Goal: Task Accomplishment & Management: Use online tool/utility

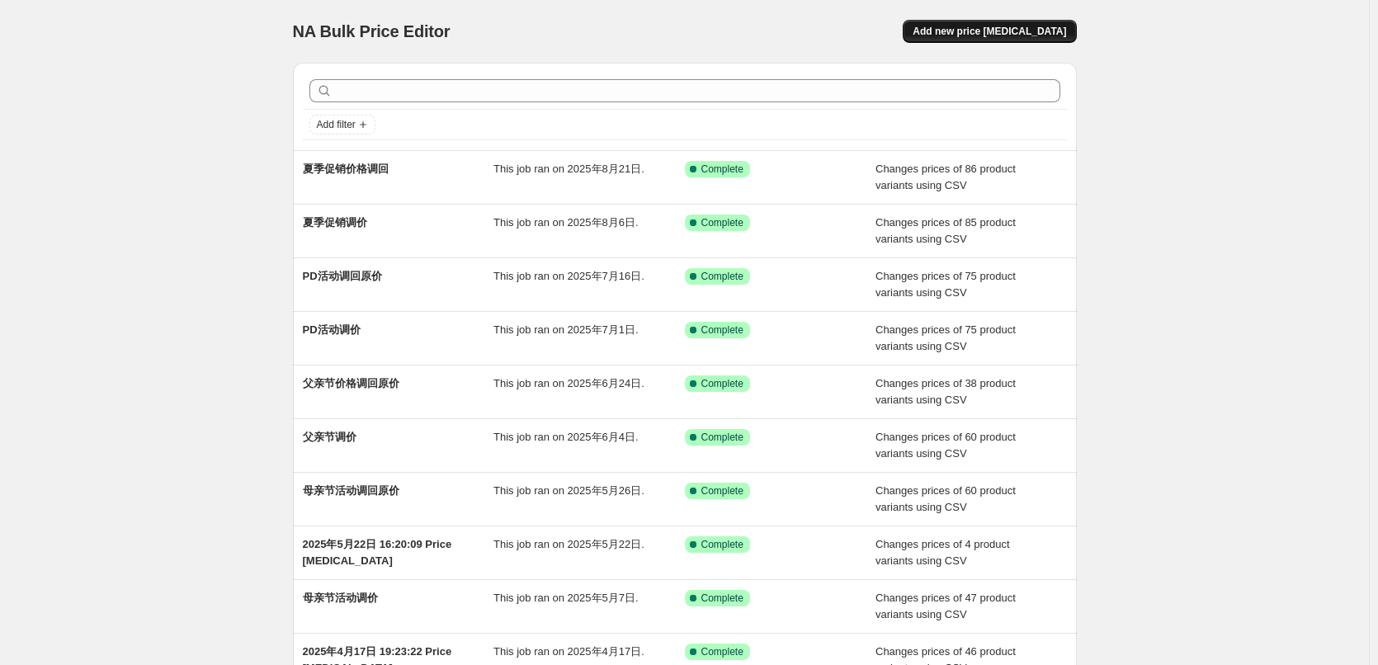
click at [1027, 35] on span "Add new price [MEDICAL_DATA]" at bounding box center [989, 31] width 153 height 13
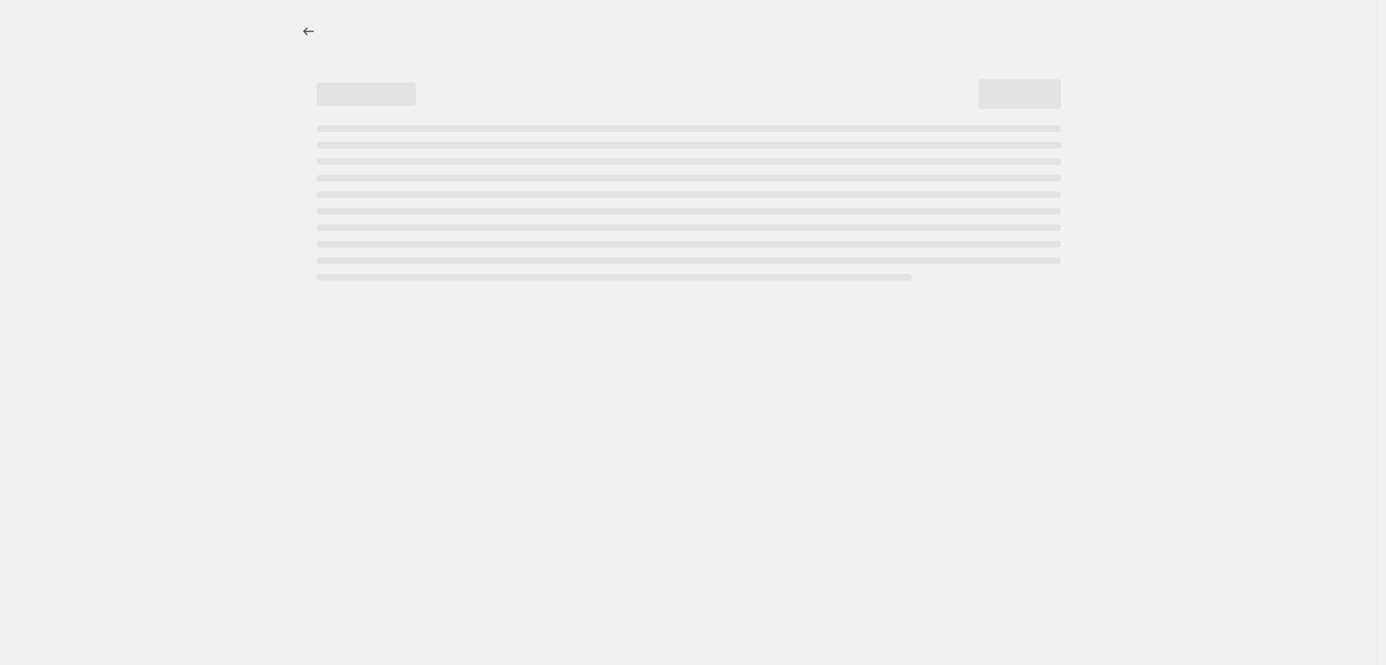
select select "percentage"
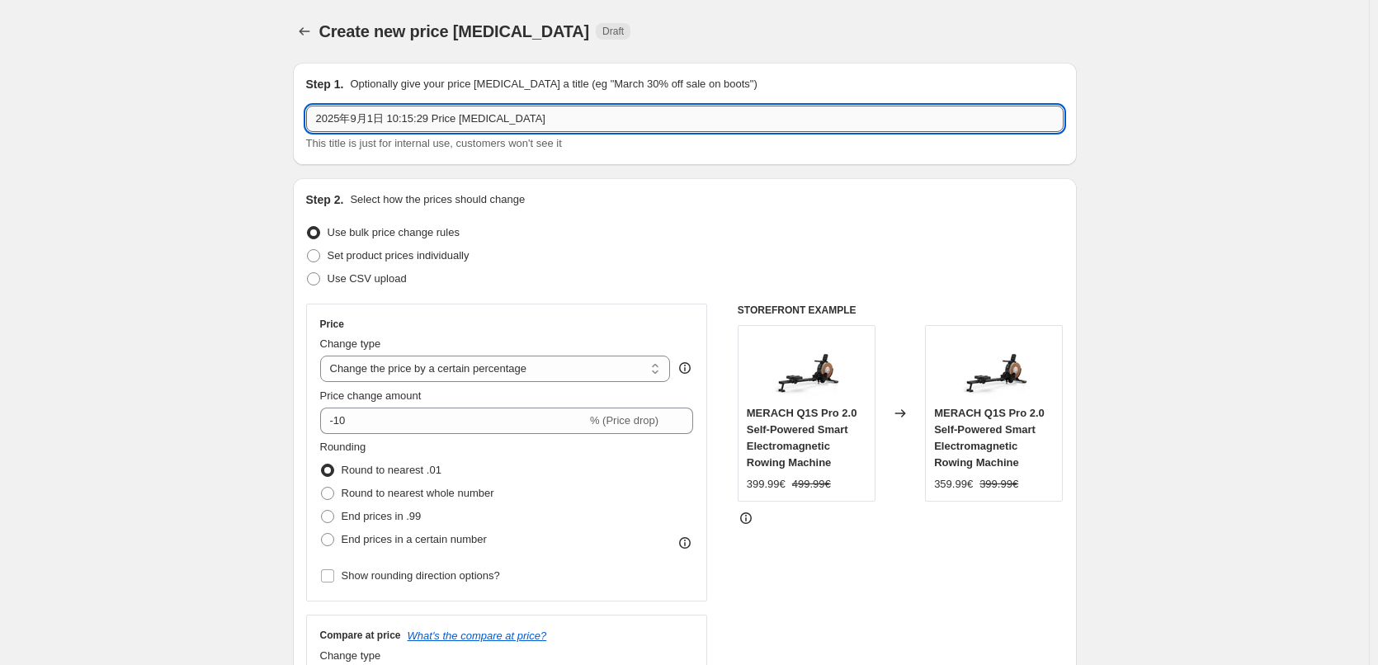
drag, startPoint x: 543, startPoint y: 117, endPoint x: 312, endPoint y: 121, distance: 231.1
click at [312, 121] on input "2025年9月1日 10:15:29 Price [MEDICAL_DATA]" at bounding box center [684, 119] width 757 height 26
type input "9.1价格调回"
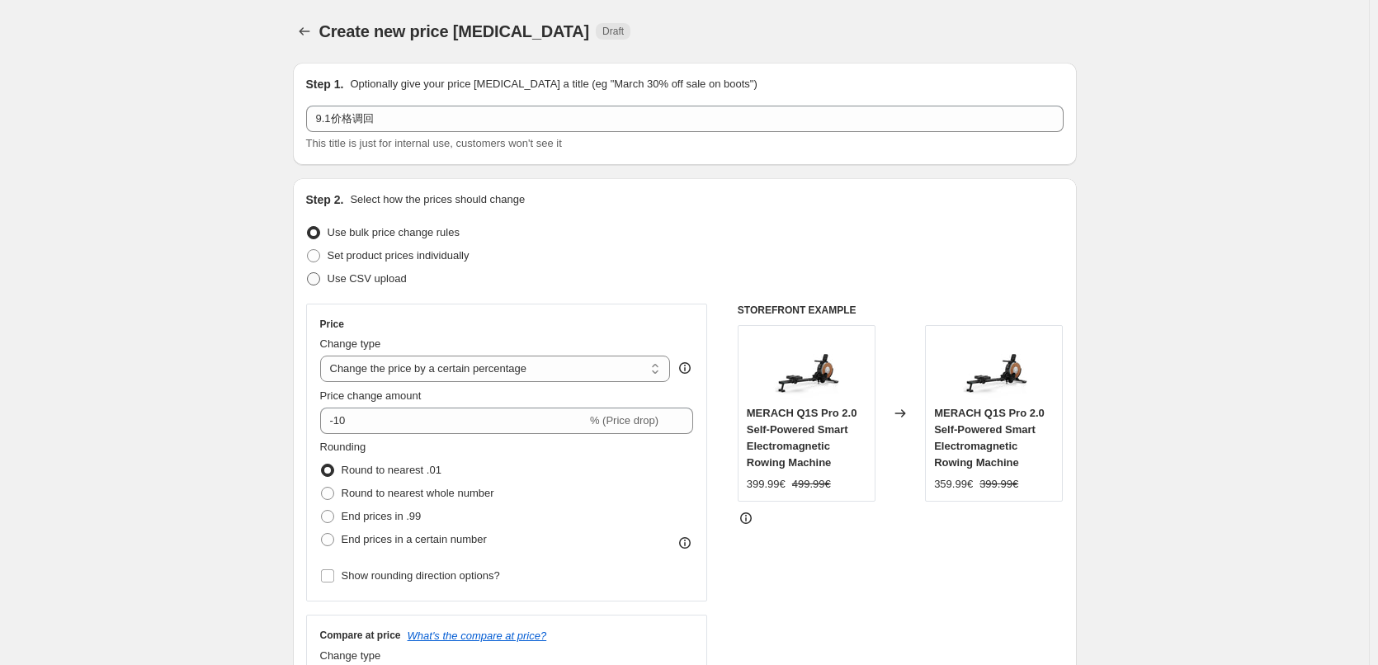
click at [375, 277] on span "Use CSV upload" at bounding box center [367, 278] width 79 height 12
click at [308, 273] on input "Use CSV upload" at bounding box center [307, 272] width 1 height 1
radio input "true"
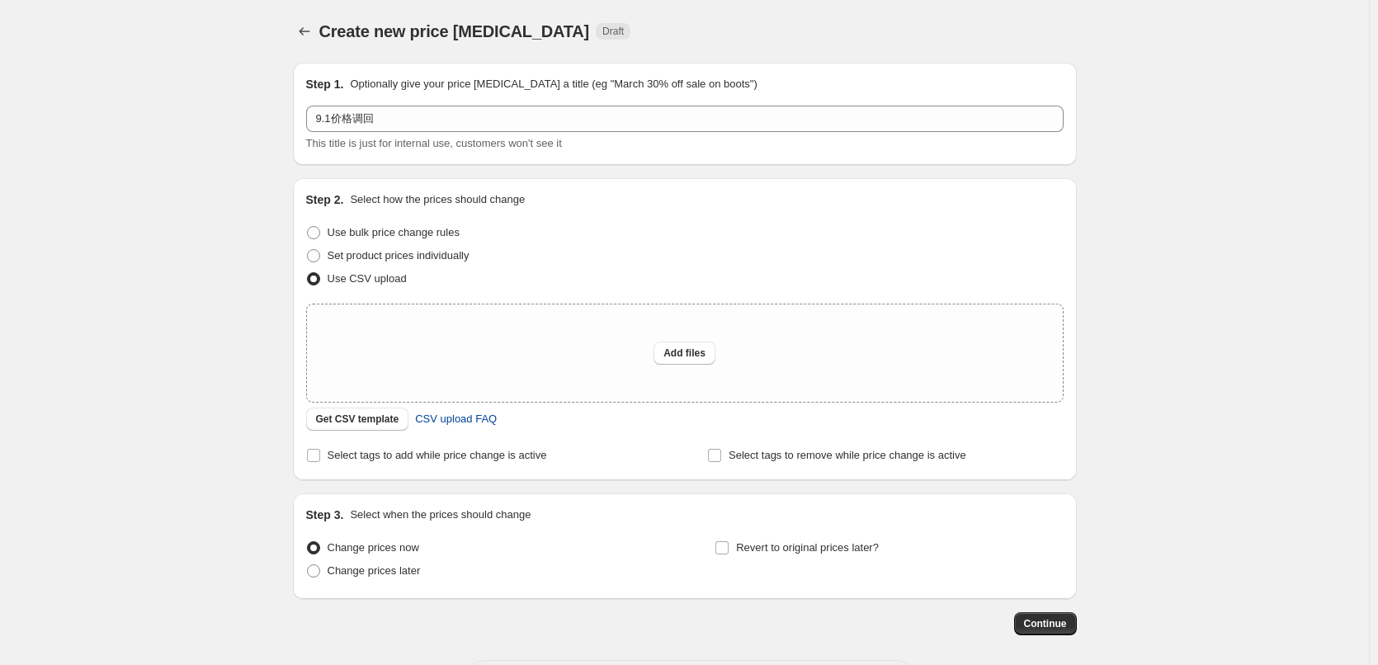
click at [462, 427] on span "CSV upload FAQ" at bounding box center [456, 419] width 82 height 17
click at [361, 422] on span "Get CSV template" at bounding box center [357, 419] width 83 height 13
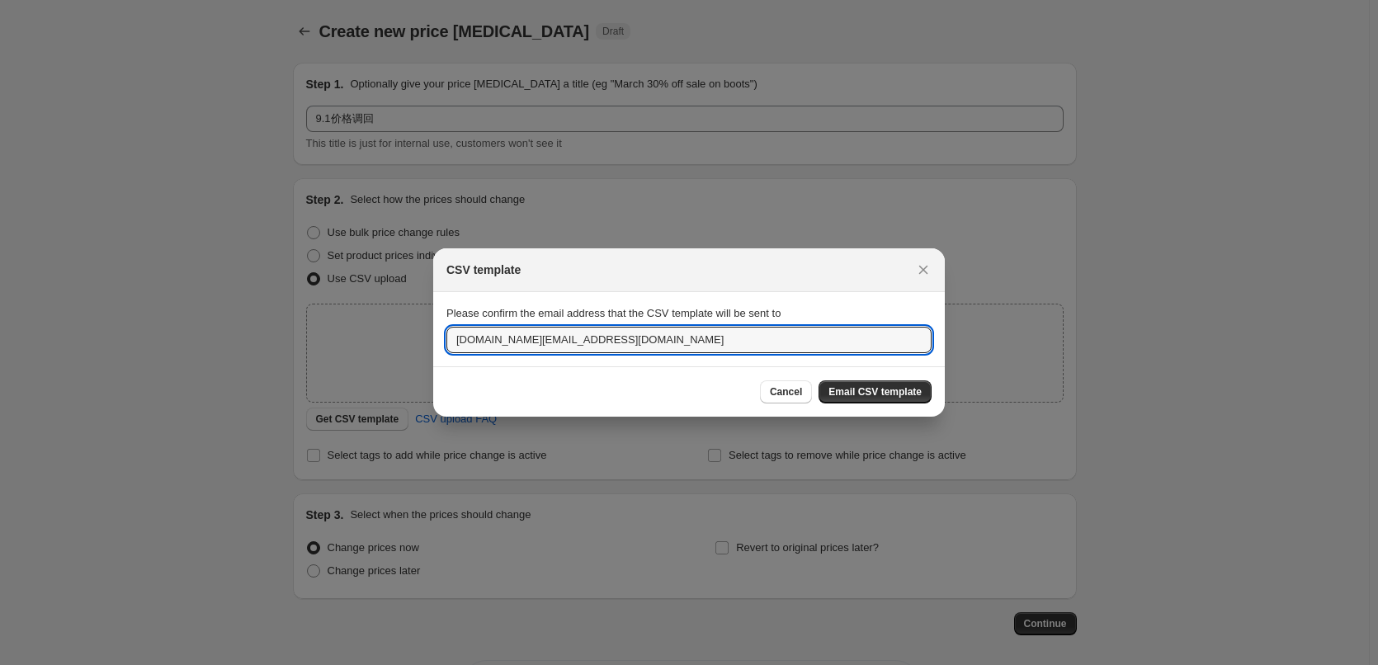
drag, startPoint x: 486, startPoint y: 342, endPoint x: 435, endPoint y: 341, distance: 51.2
click at [435, 341] on section "Please confirm the email address that the CSV template will be sent to [DOMAIN_…" at bounding box center [689, 329] width 512 height 74
click at [558, 342] on input "[EMAIL_ADDRESS][DOMAIN_NAME]" at bounding box center [688, 340] width 485 height 26
type input "[EMAIL_ADDRESS][DOMAIN_NAME]"
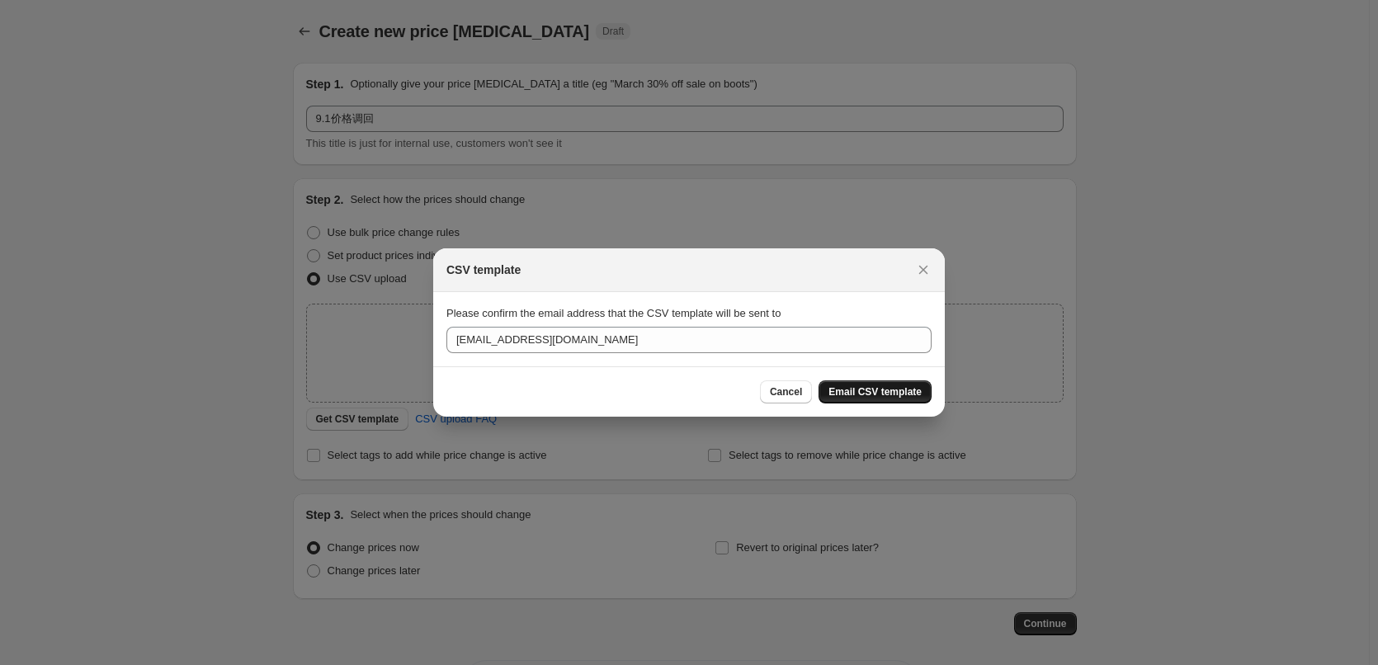
click at [864, 397] on span "Email CSV template" at bounding box center [874, 391] width 93 height 13
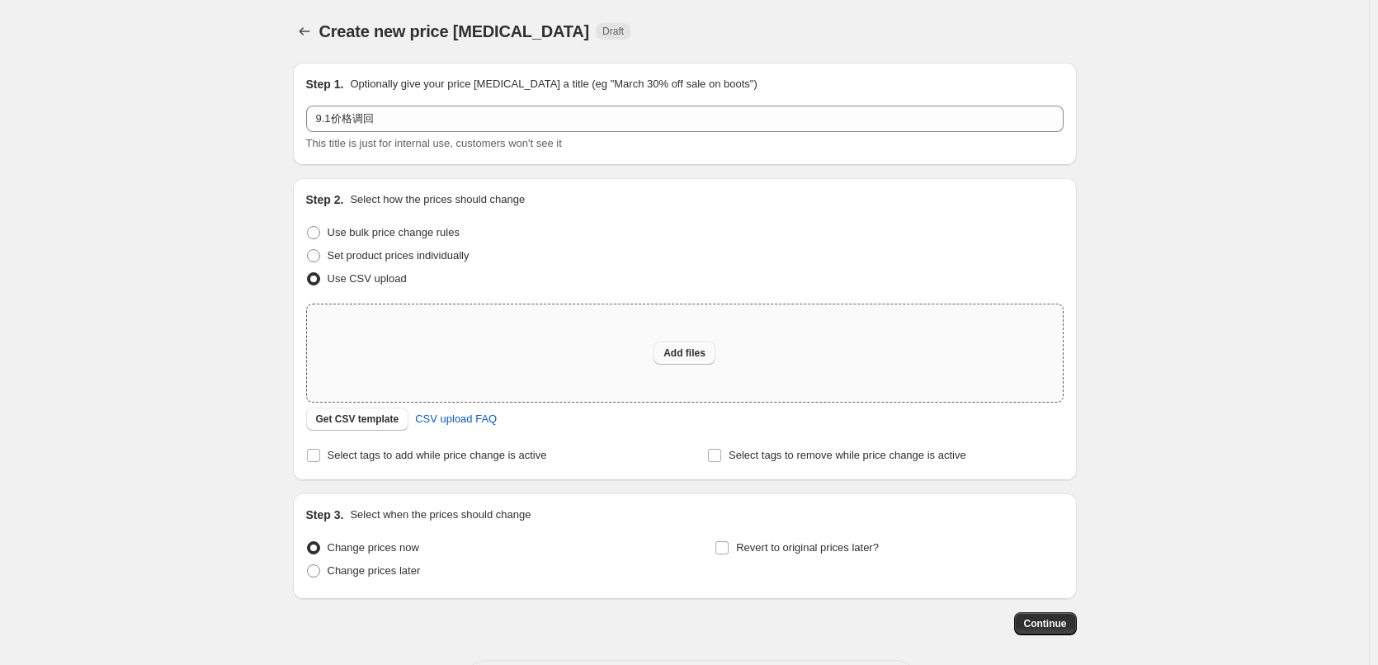
click at [692, 364] on button "Add files" at bounding box center [685, 353] width 62 height 23
type input "C:\fakepath\csv_template_user_55873.csv"
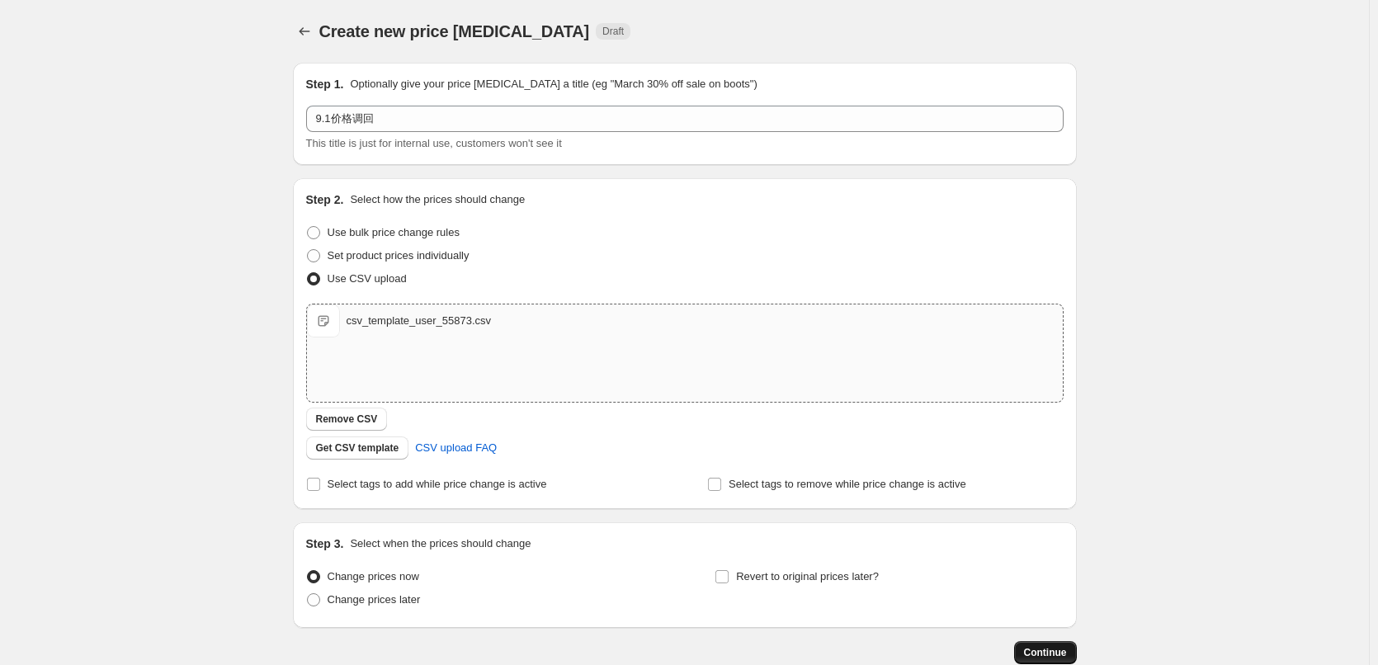
click at [1039, 655] on span "Continue" at bounding box center [1045, 652] width 43 height 13
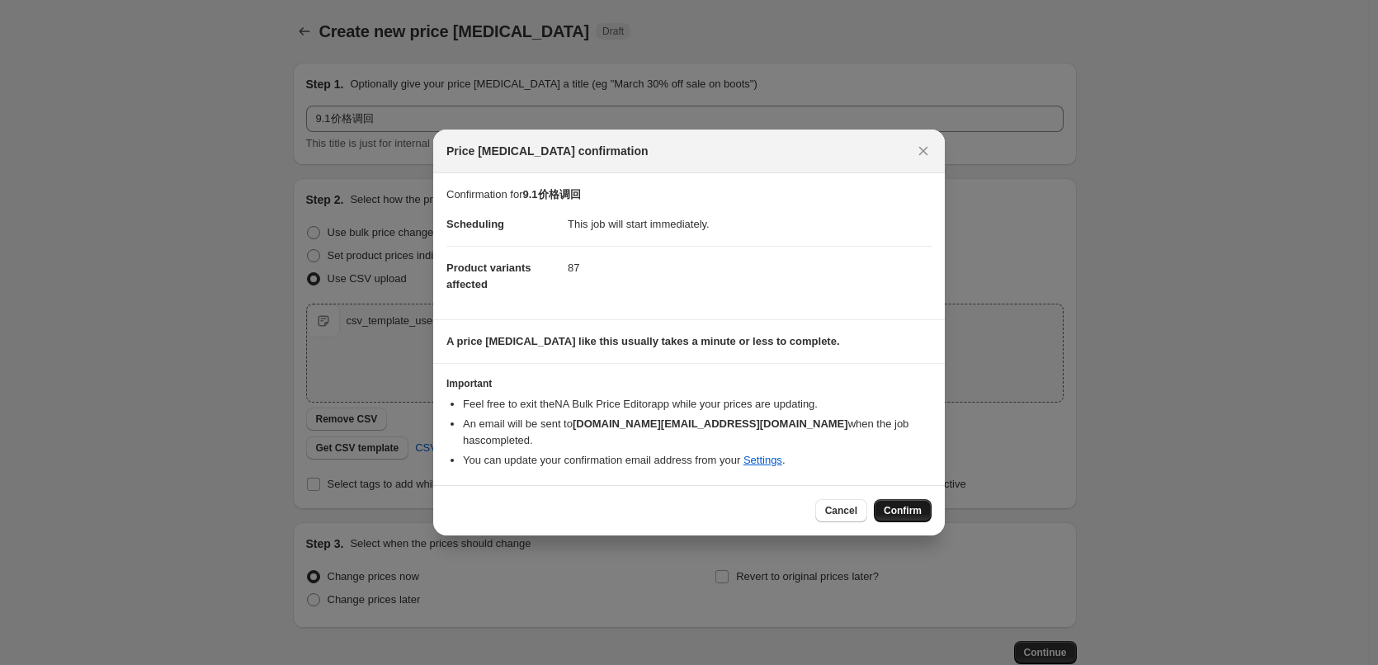
click at [899, 505] on span "Confirm" at bounding box center [903, 510] width 38 height 13
